Goal: Information Seeking & Learning: Learn about a topic

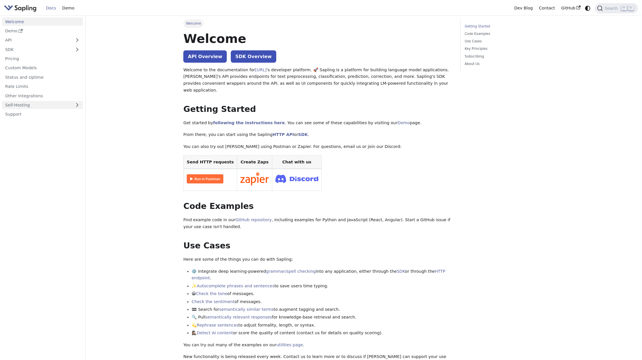
click at [40, 107] on link "Self-Hosting" at bounding box center [42, 105] width 81 height 8
click at [41, 114] on link "Overview" at bounding box center [44, 114] width 78 height 8
